Goal: Task Accomplishment & Management: Use online tool/utility

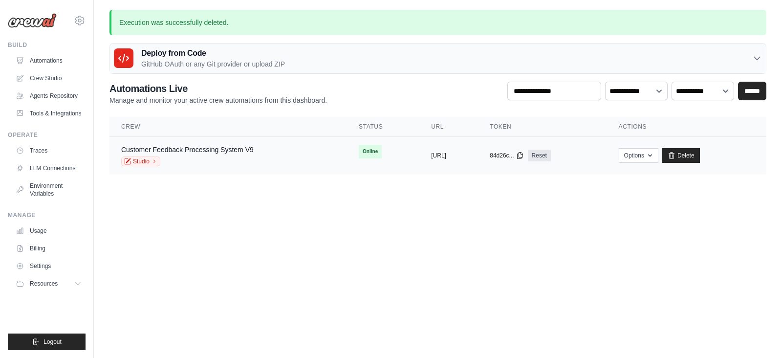
click at [203, 154] on div "Customer Feedback Processing System V9 Studio" at bounding box center [187, 155] width 132 height 21
click at [224, 156] on div "Studio" at bounding box center [187, 161] width 132 height 10
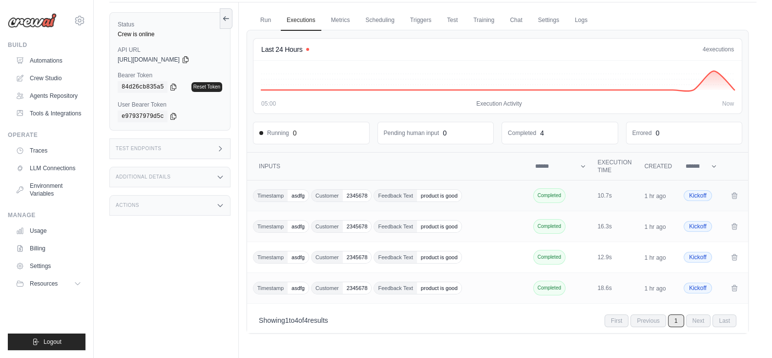
scroll to position [42, 0]
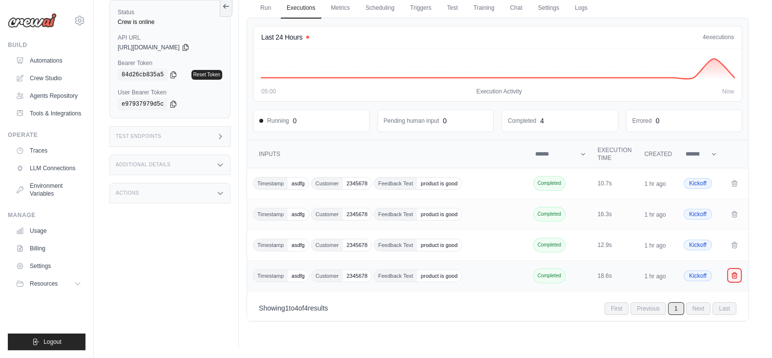
click at [733, 275] on icon "Crew executions table" at bounding box center [734, 275] width 5 height 6
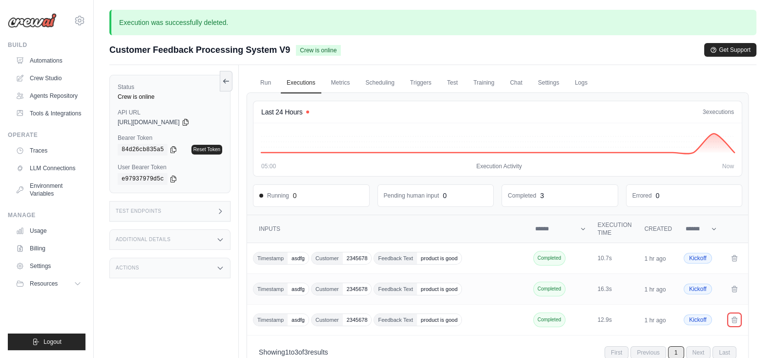
drag, startPoint x: 735, startPoint y: 313, endPoint x: 453, endPoint y: 64, distance: 376.5
click at [735, 316] on icon "Crew executions table" at bounding box center [735, 320] width 8 height 8
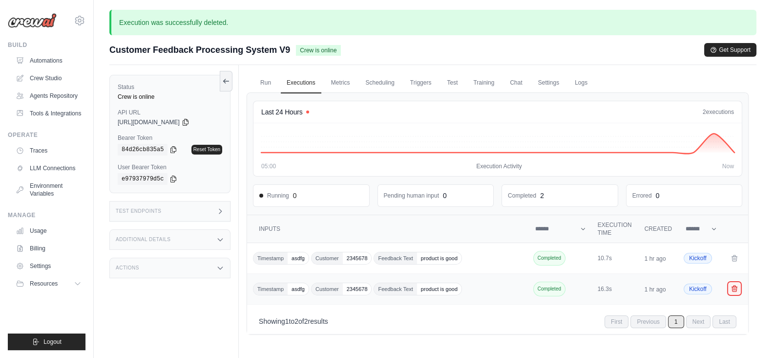
click at [735, 287] on icon "Crew executions table" at bounding box center [735, 288] width 8 height 8
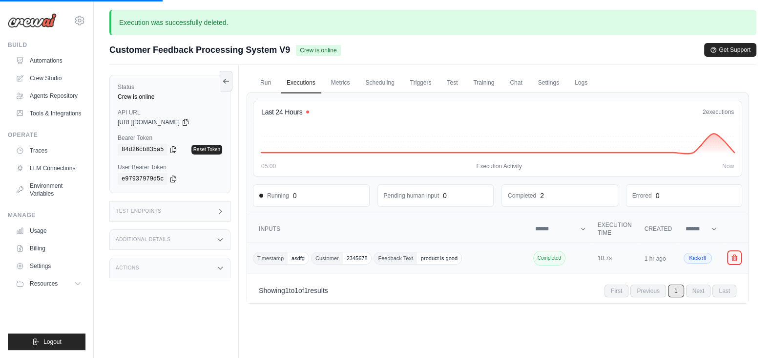
drag, startPoint x: 734, startPoint y: 260, endPoint x: 450, endPoint y: 64, distance: 344.5
click at [734, 259] on button "Crew executions table" at bounding box center [735, 258] width 12 height 12
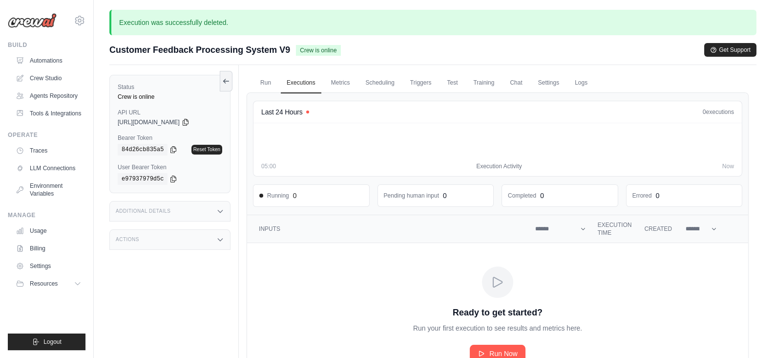
click at [736, 257] on td "Ready to get started? Run your first execution to see results and metrics here.…" at bounding box center [497, 314] width 501 height 143
